Goal: Information Seeking & Learning: Learn about a topic

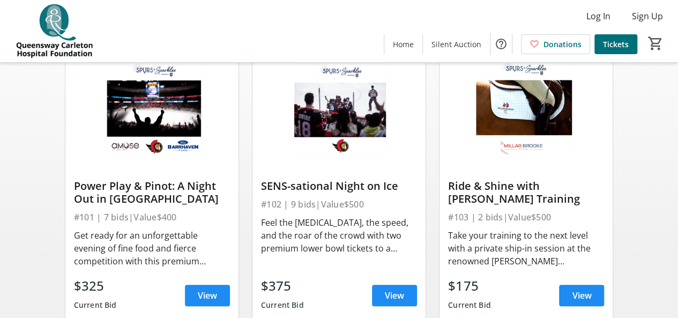
scroll to position [120, 0]
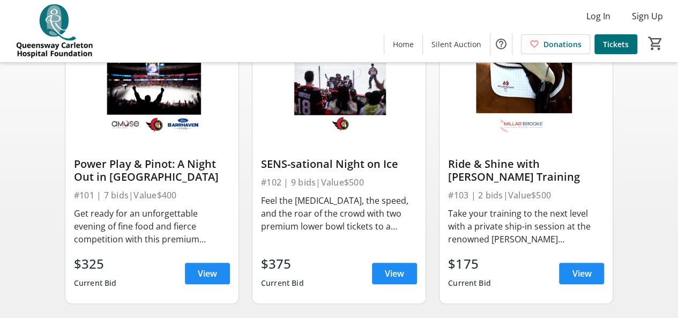
click at [156, 108] on img at bounding box center [151, 87] width 173 height 98
click at [209, 277] on span "View" at bounding box center [207, 273] width 19 height 13
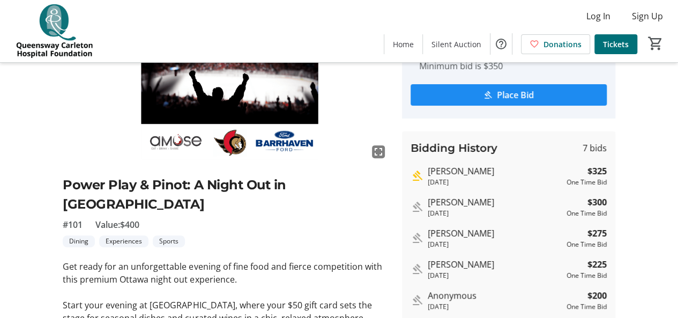
scroll to position [87, 0]
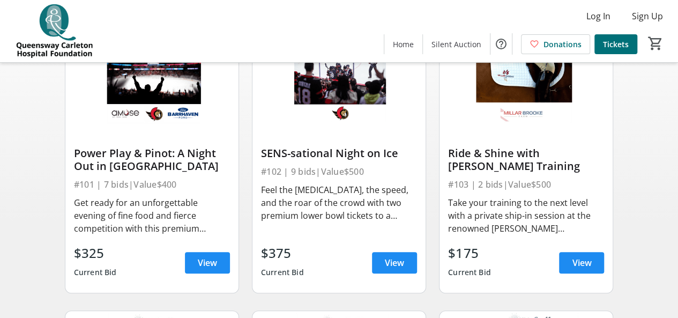
scroll to position [116, 0]
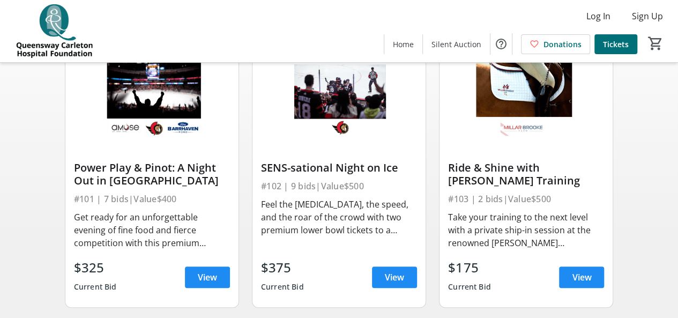
click at [334, 111] on img at bounding box center [338, 90] width 173 height 98
click at [398, 283] on span "View" at bounding box center [394, 277] width 19 height 13
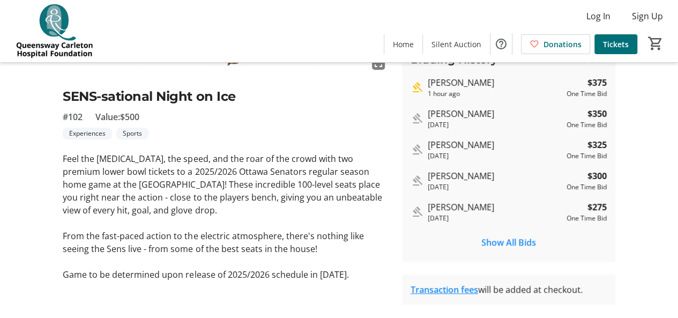
scroll to position [227, 0]
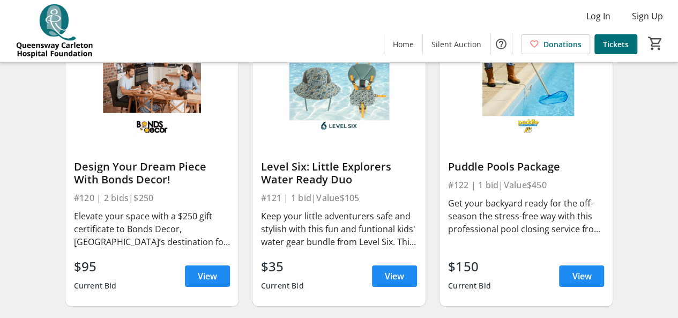
scroll to position [1818, 0]
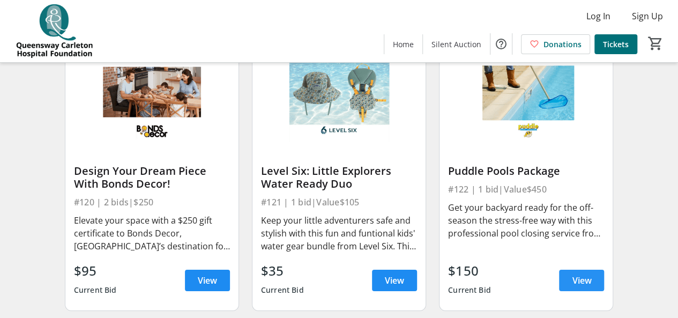
click at [577, 285] on span "View" at bounding box center [581, 280] width 19 height 13
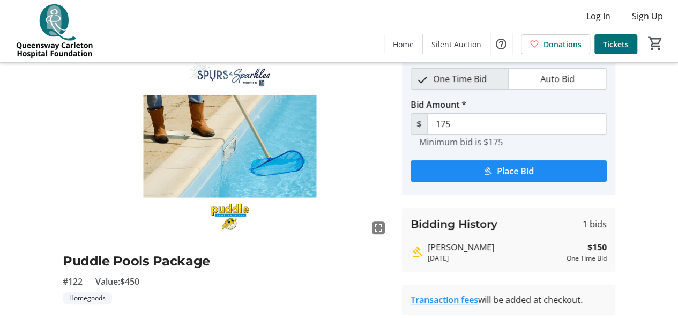
scroll to position [35, 0]
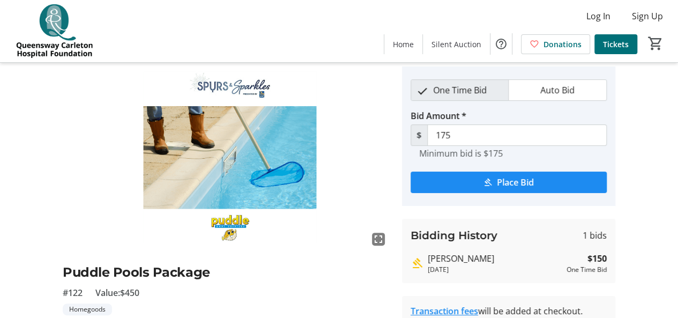
click at [222, 220] on img at bounding box center [226, 157] width 326 height 183
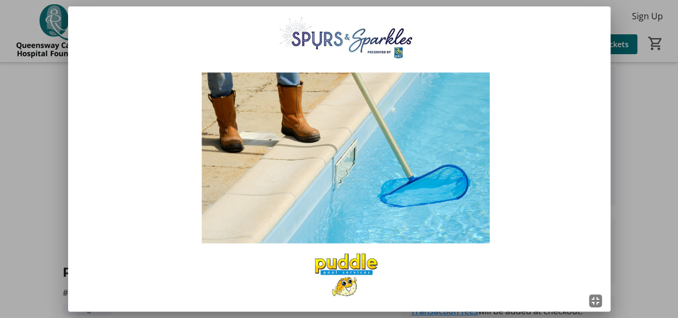
scroll to position [0, 0]
click at [647, 93] on div at bounding box center [339, 159] width 678 height 318
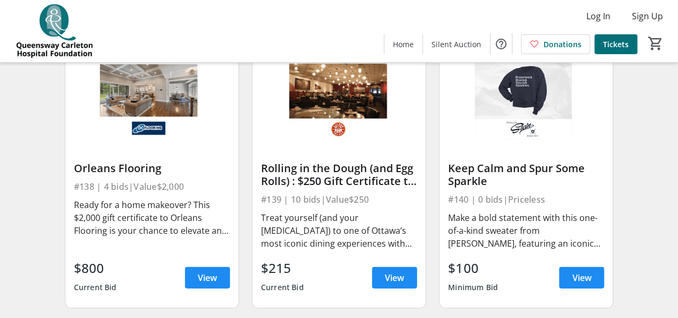
scroll to position [3546, 0]
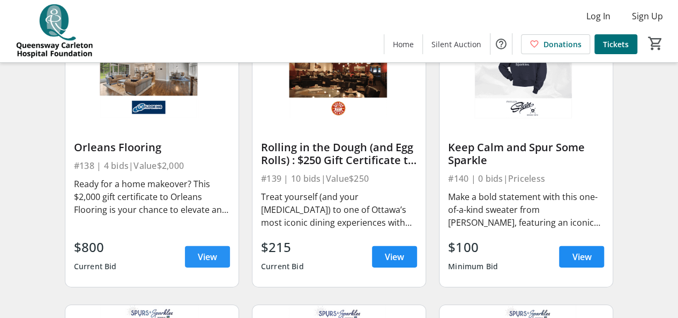
click at [211, 258] on span "View" at bounding box center [207, 256] width 19 height 13
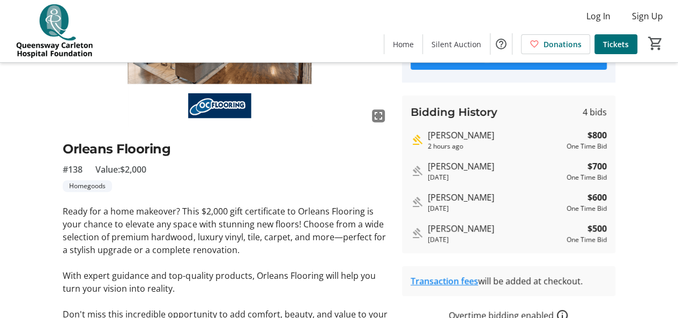
scroll to position [144, 0]
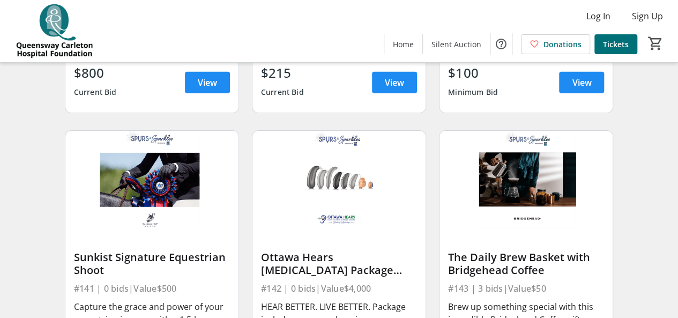
scroll to position [3731, 0]
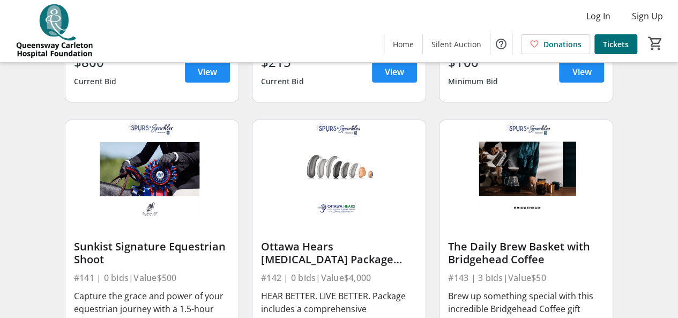
click at [168, 183] on img at bounding box center [151, 169] width 173 height 98
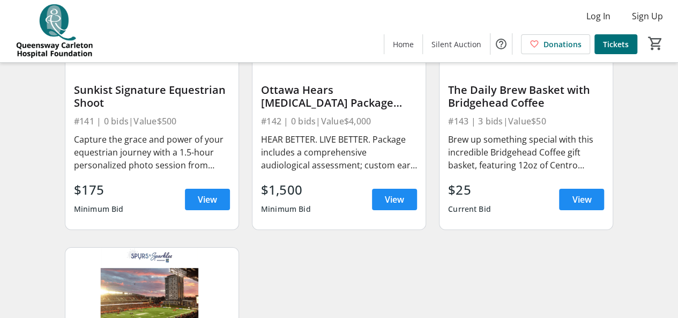
scroll to position [3892, 0]
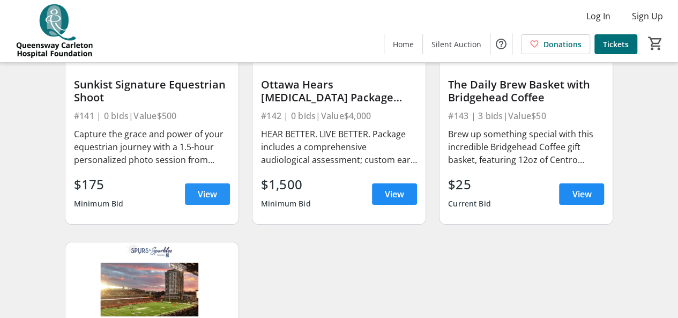
click at [208, 200] on span "View" at bounding box center [207, 194] width 19 height 13
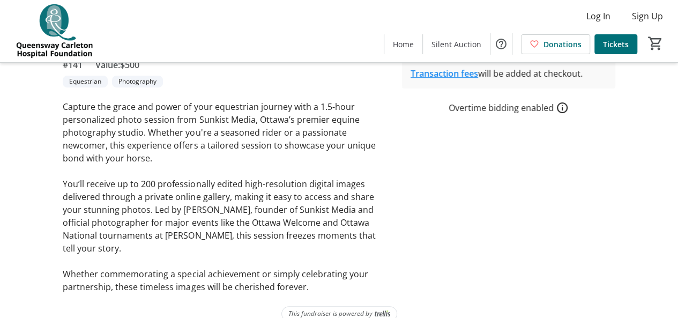
scroll to position [278, 0]
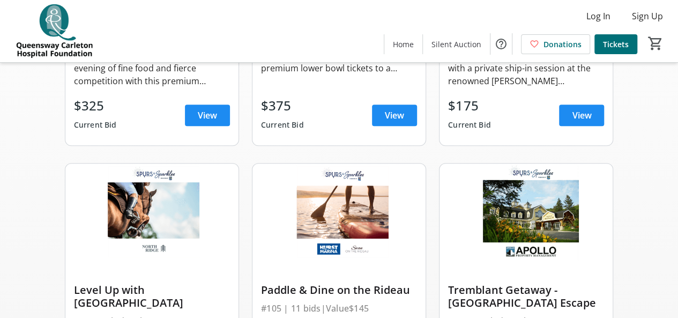
scroll to position [3892, 0]
